Goal: Task Accomplishment & Management: Use online tool/utility

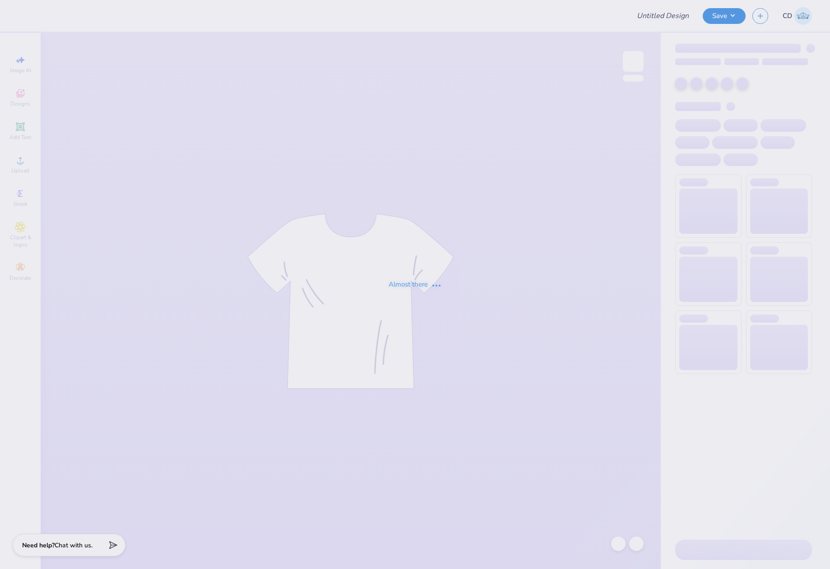
type input "[PERSON_NAME] : [GEOGRAPHIC_DATA][US_STATE]: [GEOGRAPHIC_DATA]"
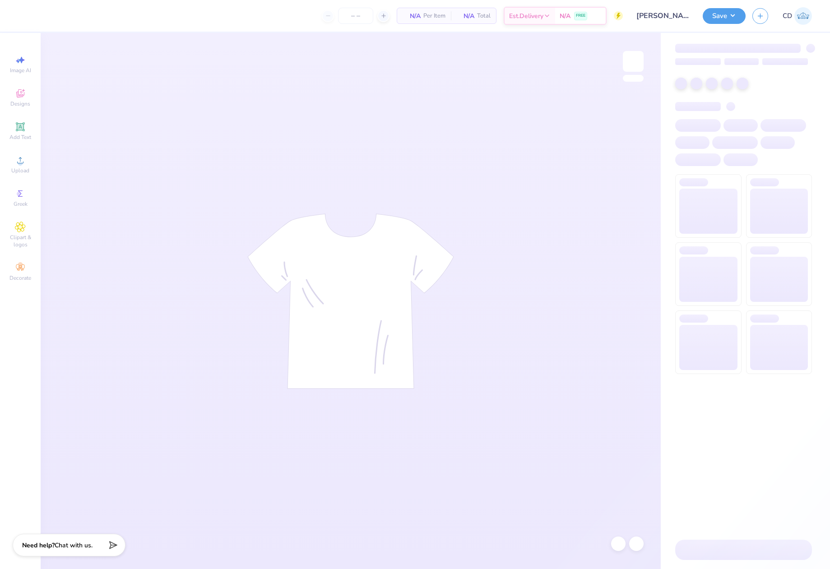
type input "24"
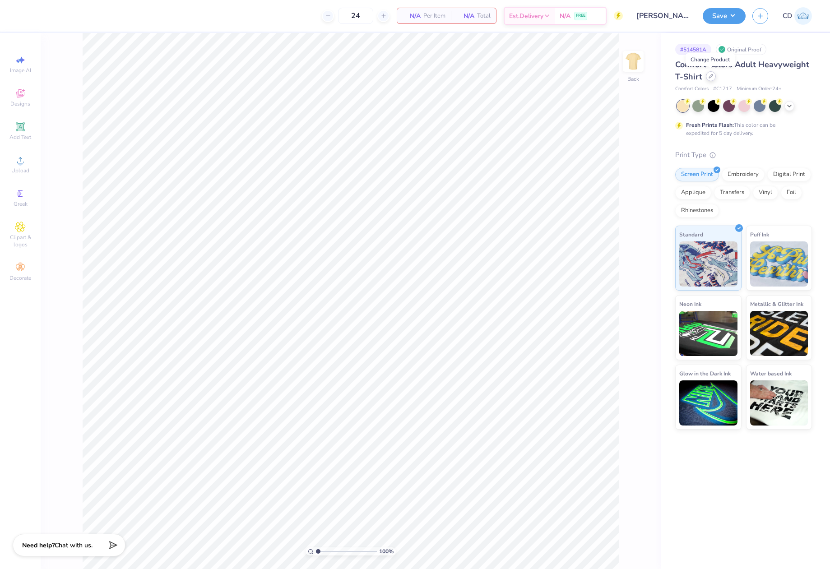
click at [713, 76] on div at bounding box center [711, 76] width 10 height 10
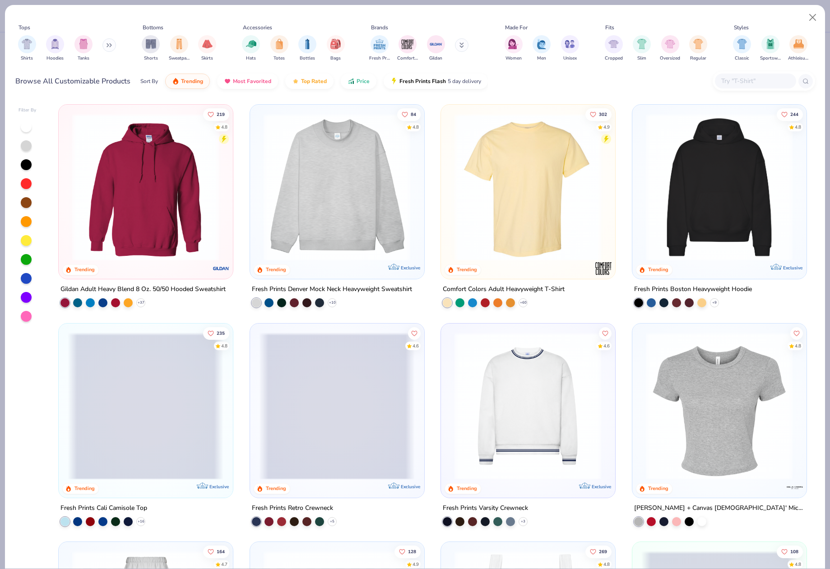
click at [731, 76] on input "text" at bounding box center [756, 81] width 70 height 10
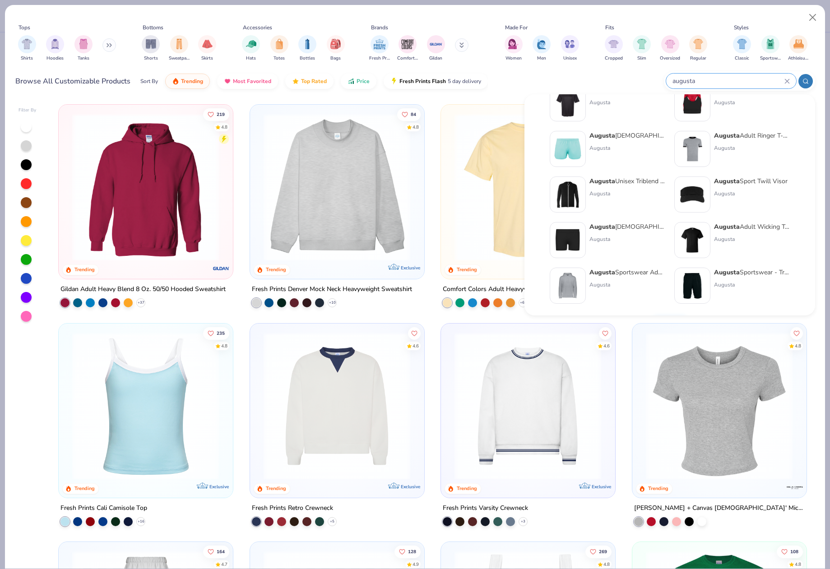
scroll to position [371, 0]
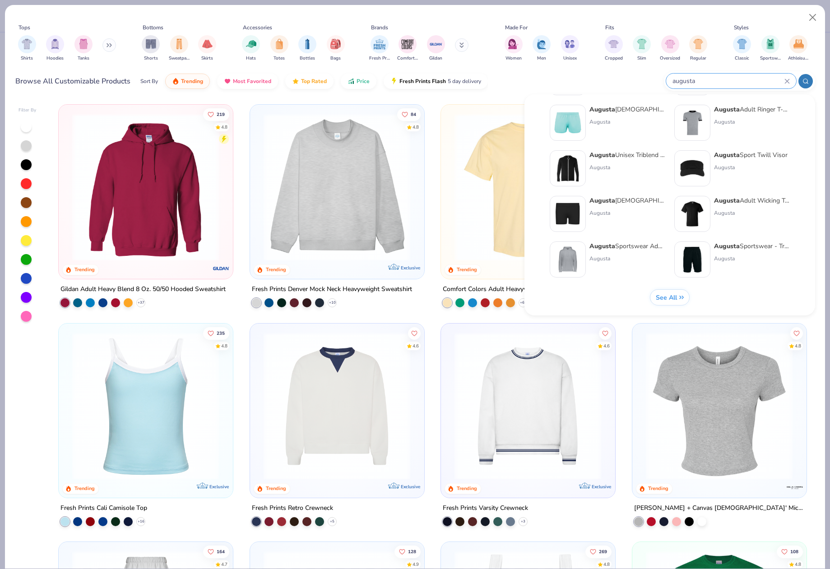
click at [666, 293] on span "See All" at bounding box center [666, 297] width 21 height 9
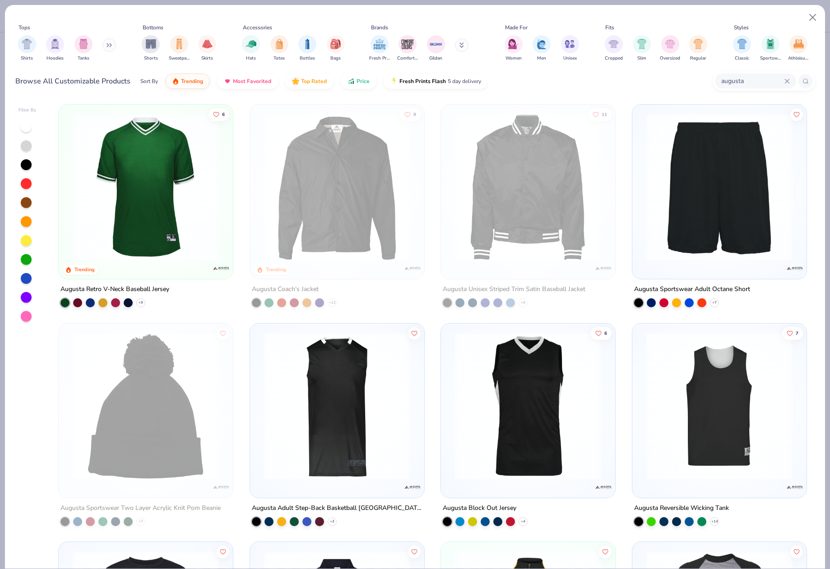
click at [758, 82] on input "augusta" at bounding box center [753, 81] width 64 height 10
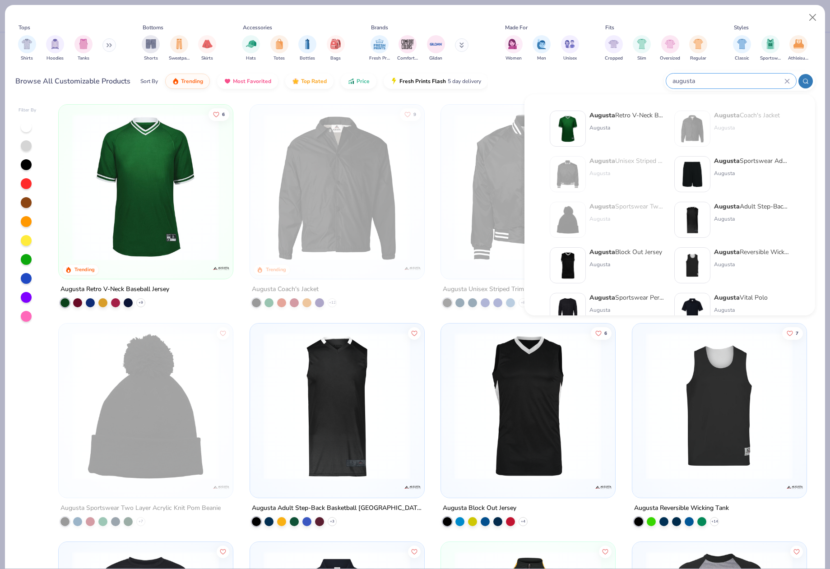
type input "augusta"
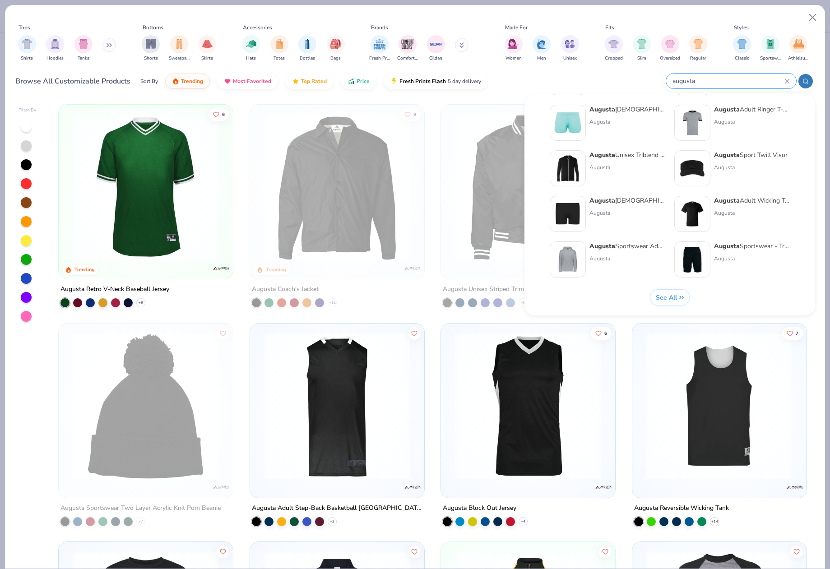
click at [671, 298] on span "See All" at bounding box center [666, 297] width 21 height 9
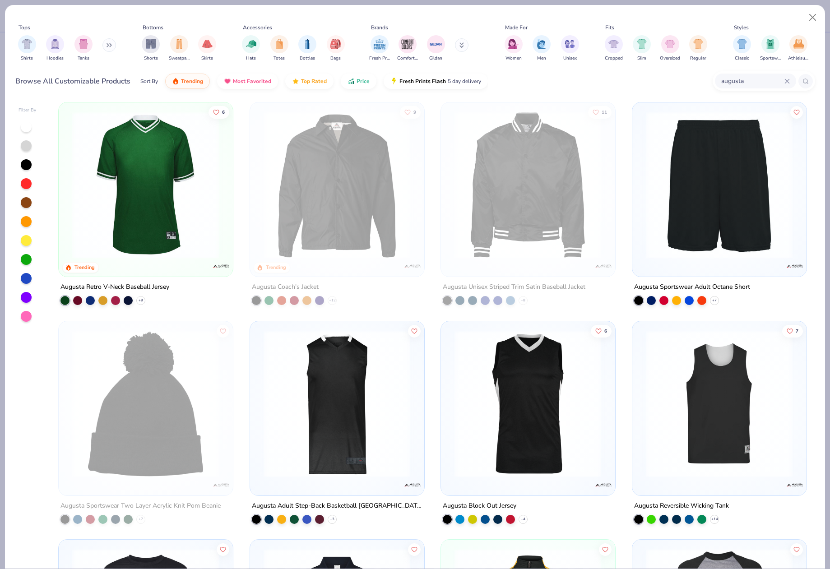
scroll to position [0, 0]
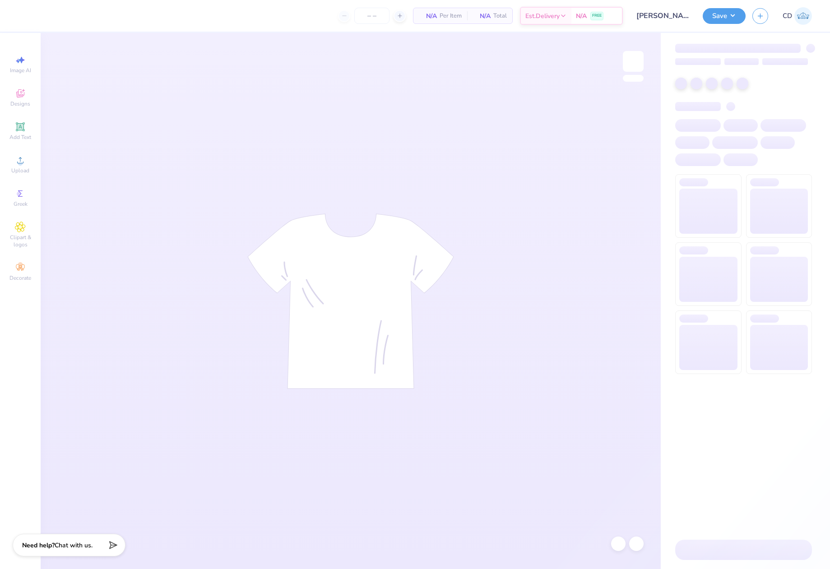
type input "24"
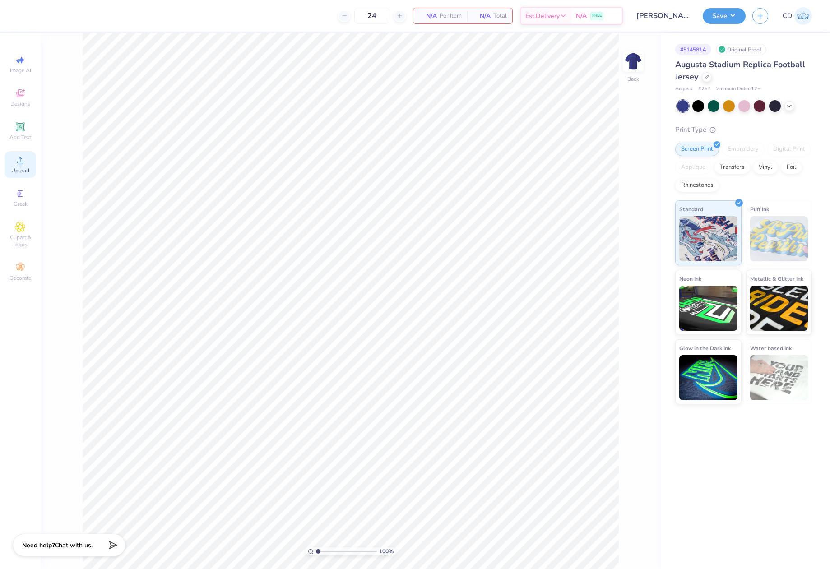
click at [13, 166] on div "Upload" at bounding box center [21, 164] width 32 height 27
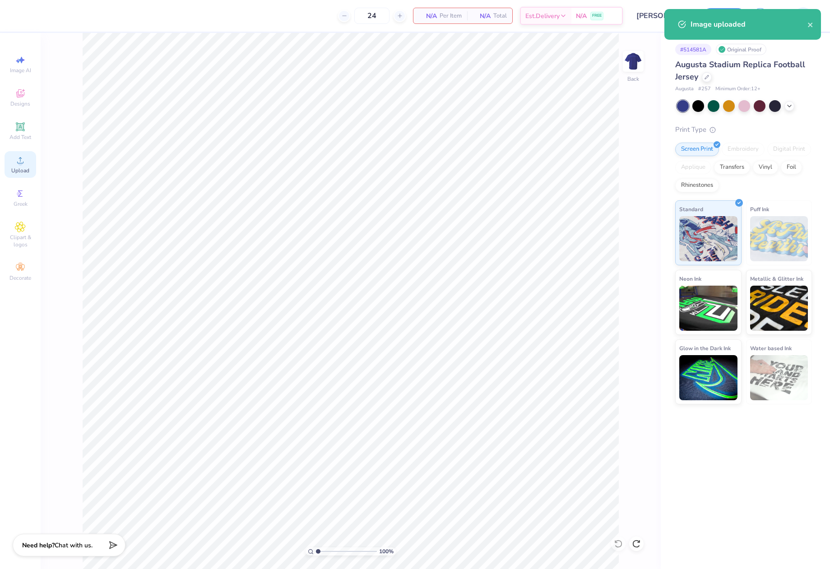
click at [23, 158] on icon at bounding box center [20, 160] width 11 height 11
drag, startPoint x: 615, startPoint y: 257, endPoint x: 632, endPoint y: 260, distance: 16.9
click at [632, 260] on input "14.90" at bounding box center [627, 259] width 33 height 13
type input "12.00"
type input "12.13"
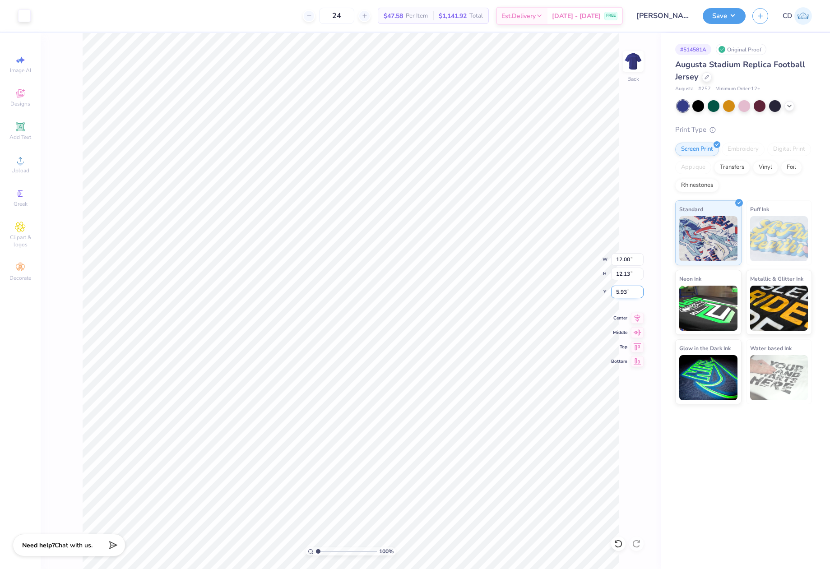
drag, startPoint x: 616, startPoint y: 296, endPoint x: 630, endPoint y: 296, distance: 14.4
click at [630, 296] on input "5.93" at bounding box center [627, 292] width 33 height 13
drag, startPoint x: 617, startPoint y: 294, endPoint x: 627, endPoint y: 294, distance: 9.5
click at [627, 294] on input "2.00" at bounding box center [627, 292] width 33 height 13
drag, startPoint x: 615, startPoint y: 291, endPoint x: 630, endPoint y: 290, distance: 14.9
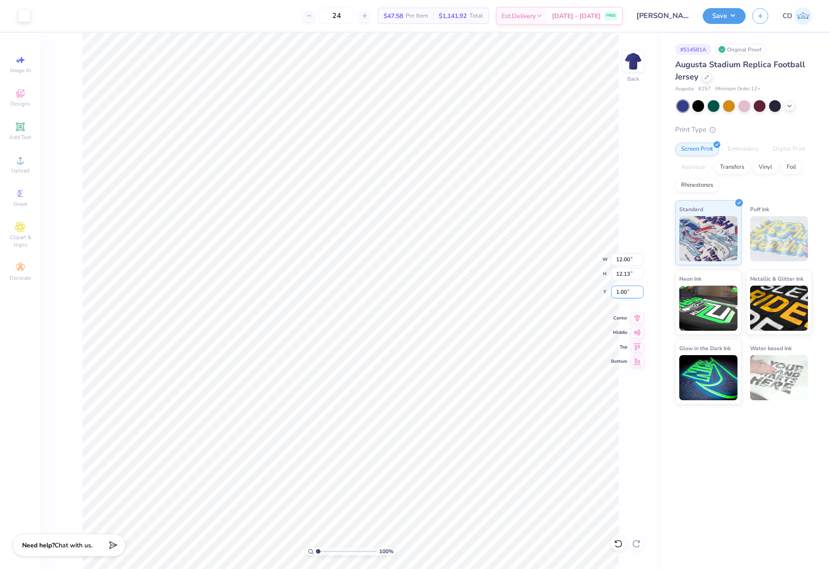
click at [630, 290] on input "1.00" at bounding box center [627, 292] width 33 height 13
drag, startPoint x: 614, startPoint y: 293, endPoint x: 628, endPoint y: 293, distance: 14.5
click at [628, 293] on input "1.95" at bounding box center [627, 292] width 33 height 13
type input "2.00"
click at [788, 109] on div at bounding box center [790, 105] width 10 height 10
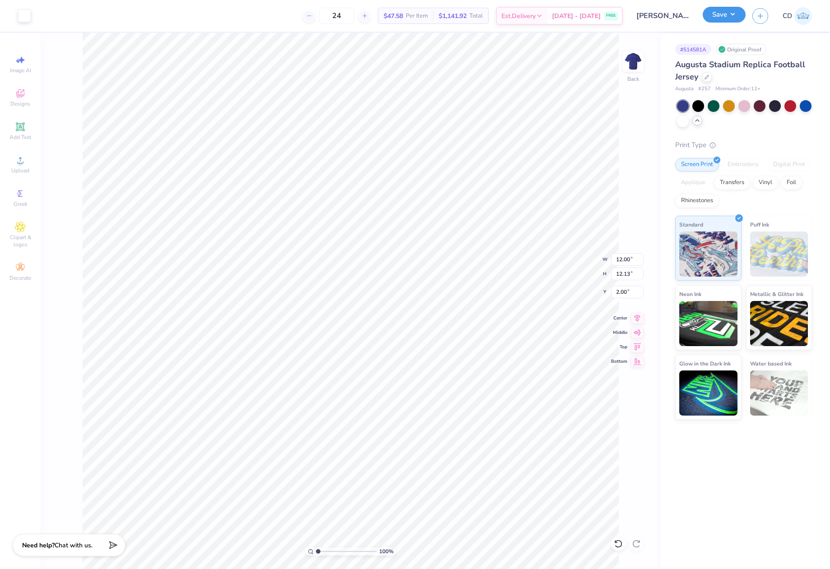
click at [725, 17] on button "Save" at bounding box center [724, 15] width 43 height 16
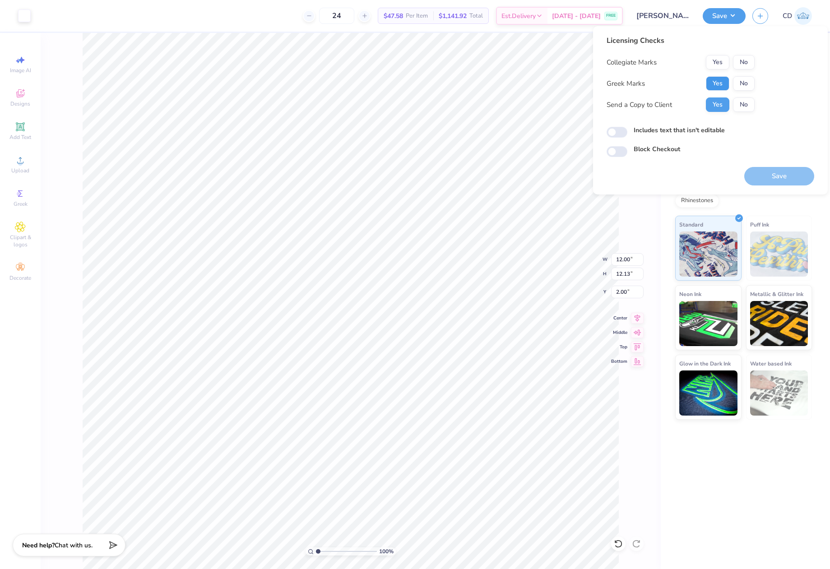
click at [715, 80] on button "Yes" at bounding box center [717, 83] width 23 height 14
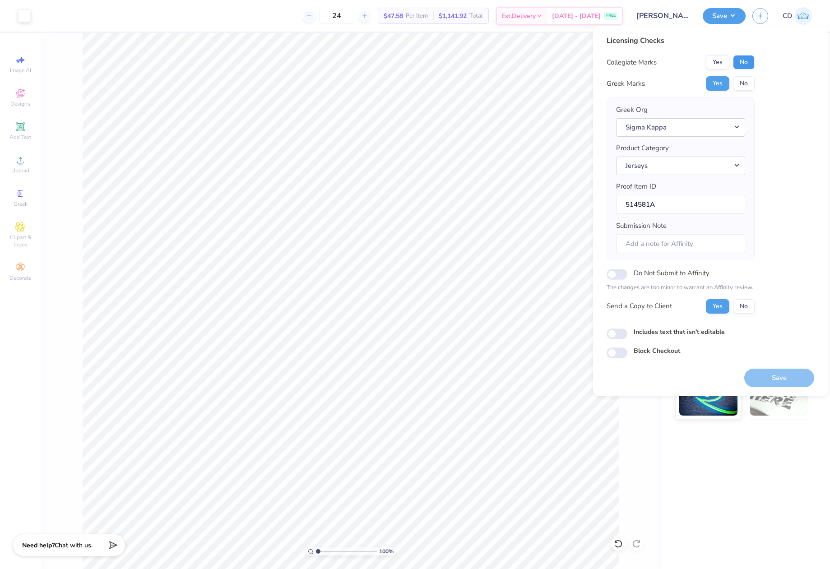
click at [747, 60] on button "No" at bounding box center [744, 62] width 22 height 14
click at [624, 335] on input "Includes text that isn't editable" at bounding box center [617, 334] width 21 height 11
checkbox input "true"
click at [793, 381] on button "Save" at bounding box center [780, 378] width 70 height 19
